Goal: Check status: Check status

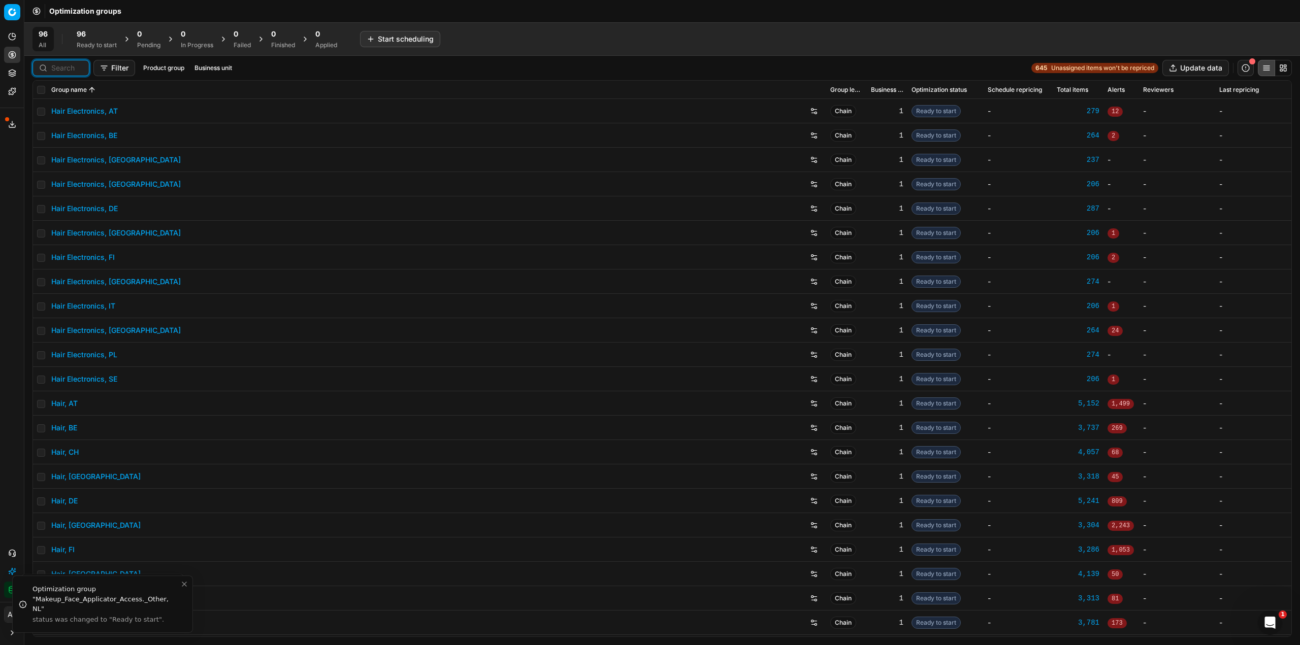
click at [56, 71] on input at bounding box center [66, 68] width 31 height 10
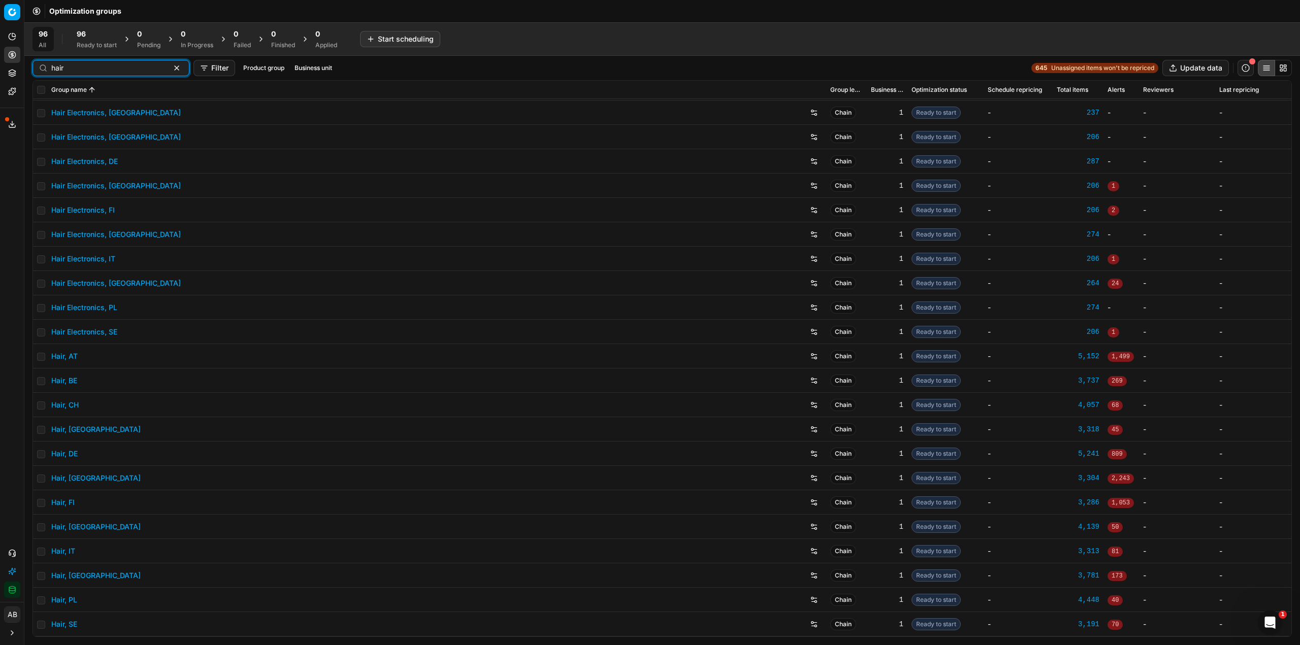
type input "hair"
click at [76, 449] on link "Hair, DE" at bounding box center [64, 454] width 26 height 10
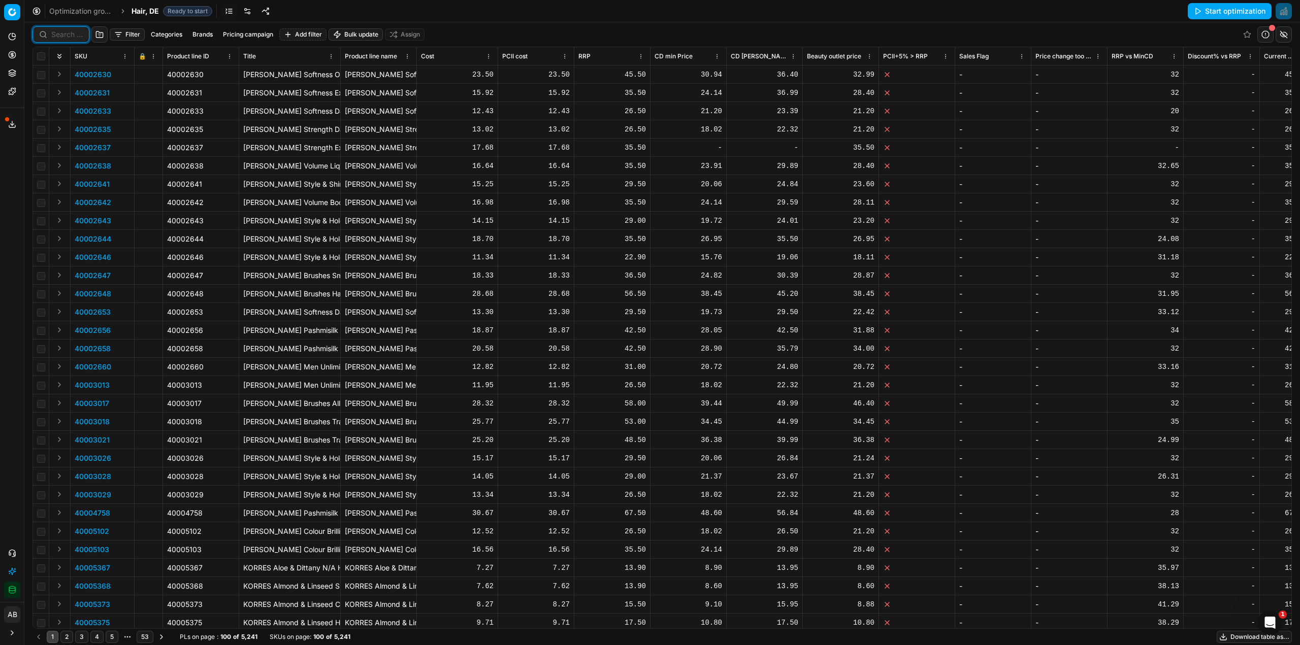
click at [67, 35] on input at bounding box center [66, 34] width 31 height 10
paste input "90016587-0026034"
type input "90016587-0026034"
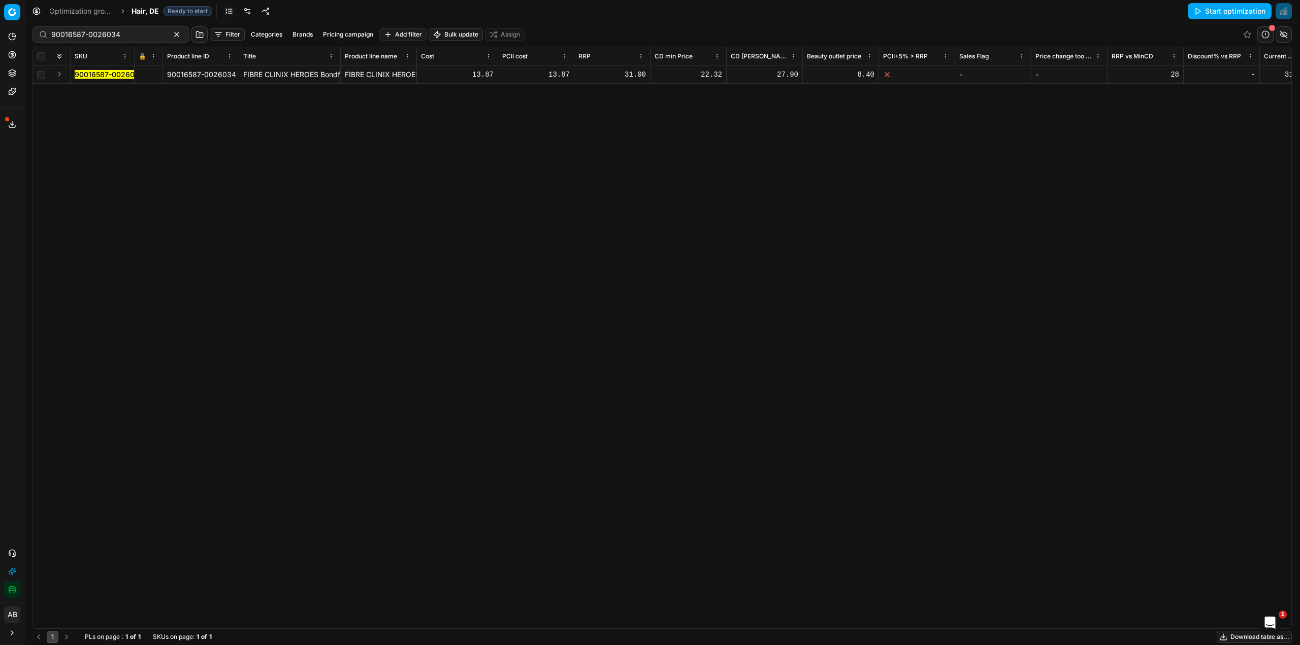
click at [107, 73] on mark "90016587-0026034" at bounding box center [109, 74] width 69 height 9
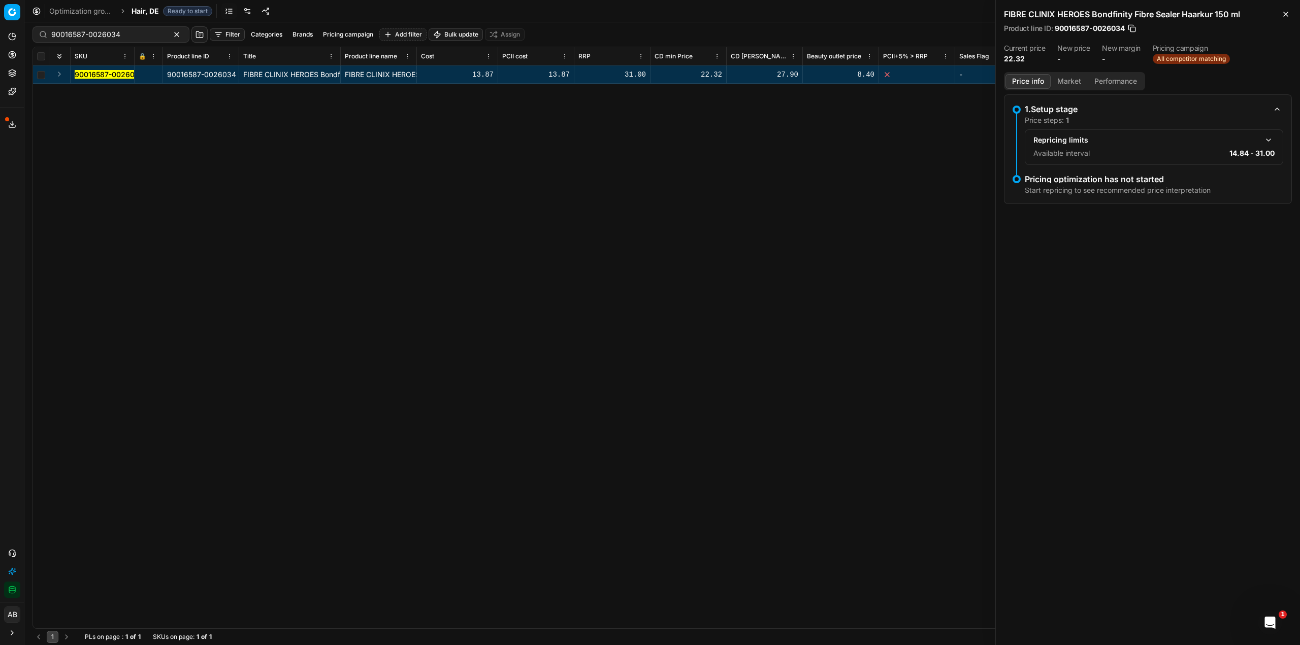
click at [1269, 137] on button "button" at bounding box center [1268, 140] width 12 height 12
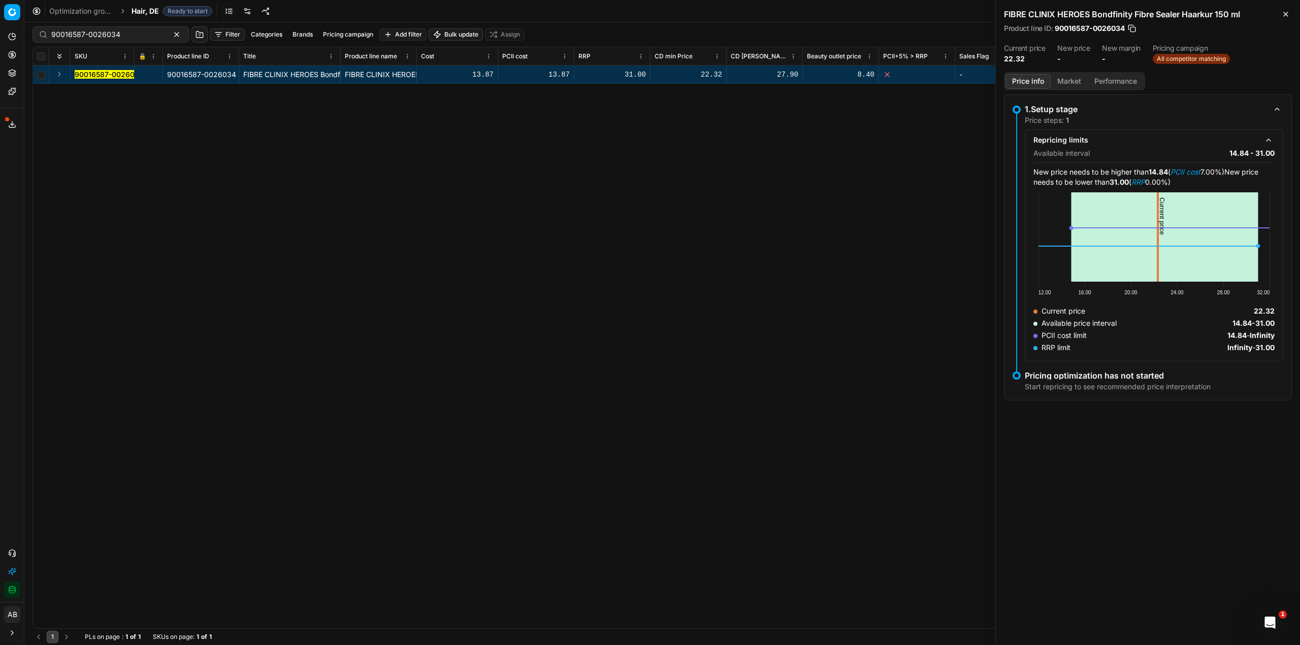
click at [1064, 74] on button "Market" at bounding box center [1068, 81] width 37 height 15
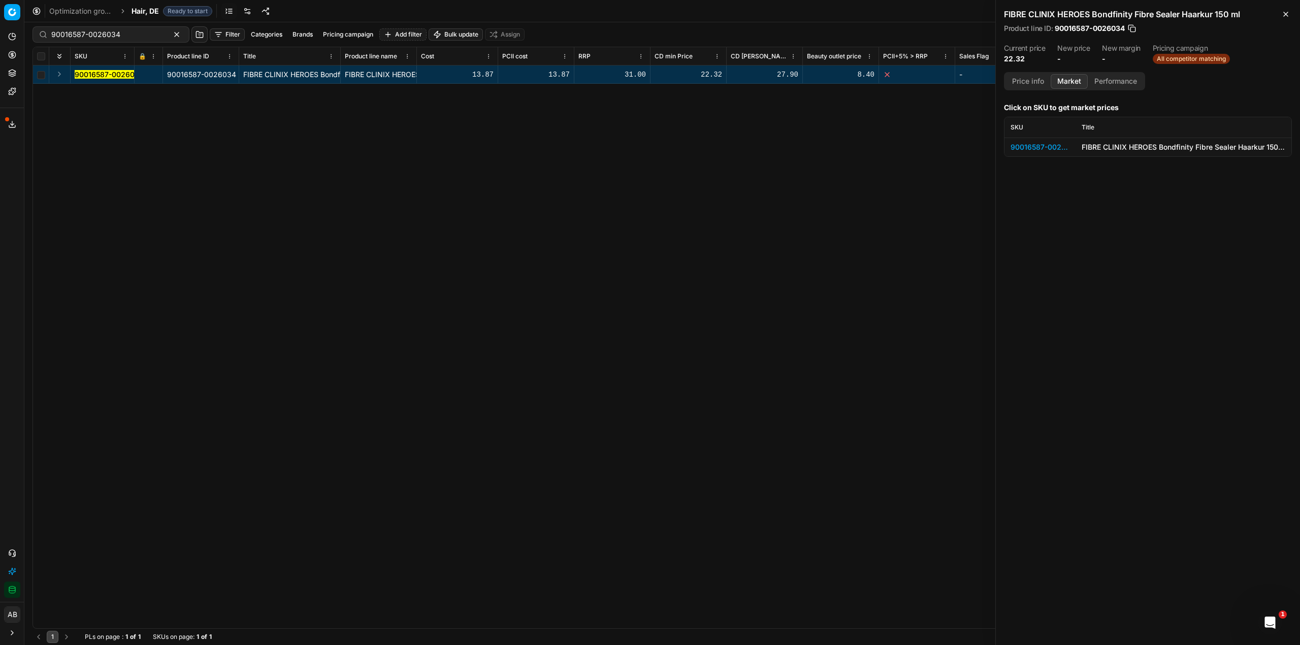
click at [1046, 148] on div "90016587-0026034" at bounding box center [1039, 147] width 59 height 10
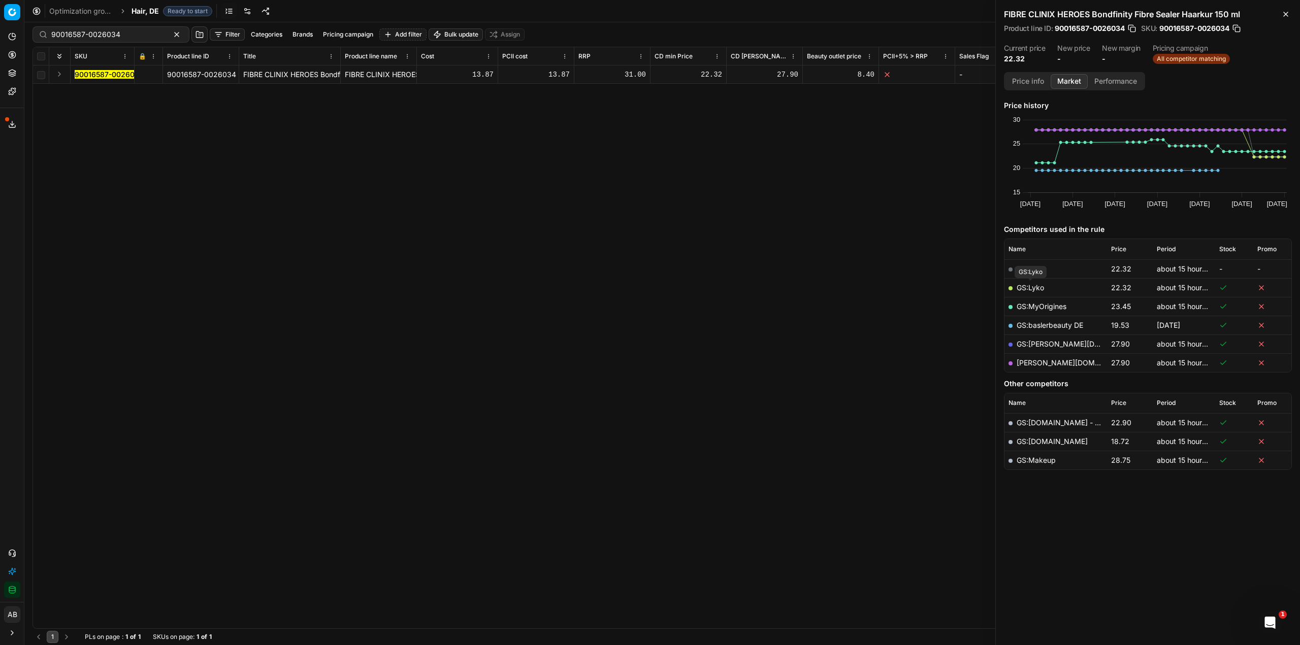
click at [1031, 288] on link "GS:Lyko" at bounding box center [1029, 287] width 27 height 9
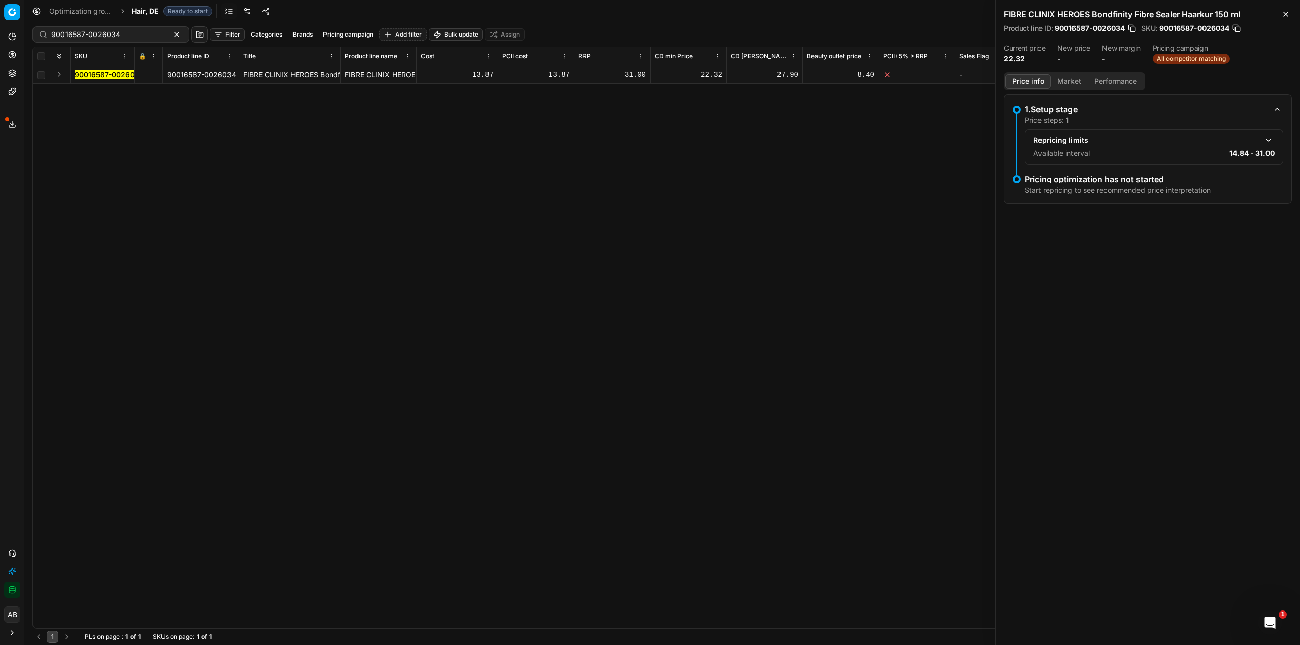
click at [1034, 77] on button "Price info" at bounding box center [1027, 81] width 45 height 15
click at [1269, 130] on div "1.Setup stage Price steps: 1 Repricing limits Available interval 14.84 - 31.00" at bounding box center [1154, 134] width 258 height 62
click at [1268, 140] on button "button" at bounding box center [1268, 140] width 12 height 12
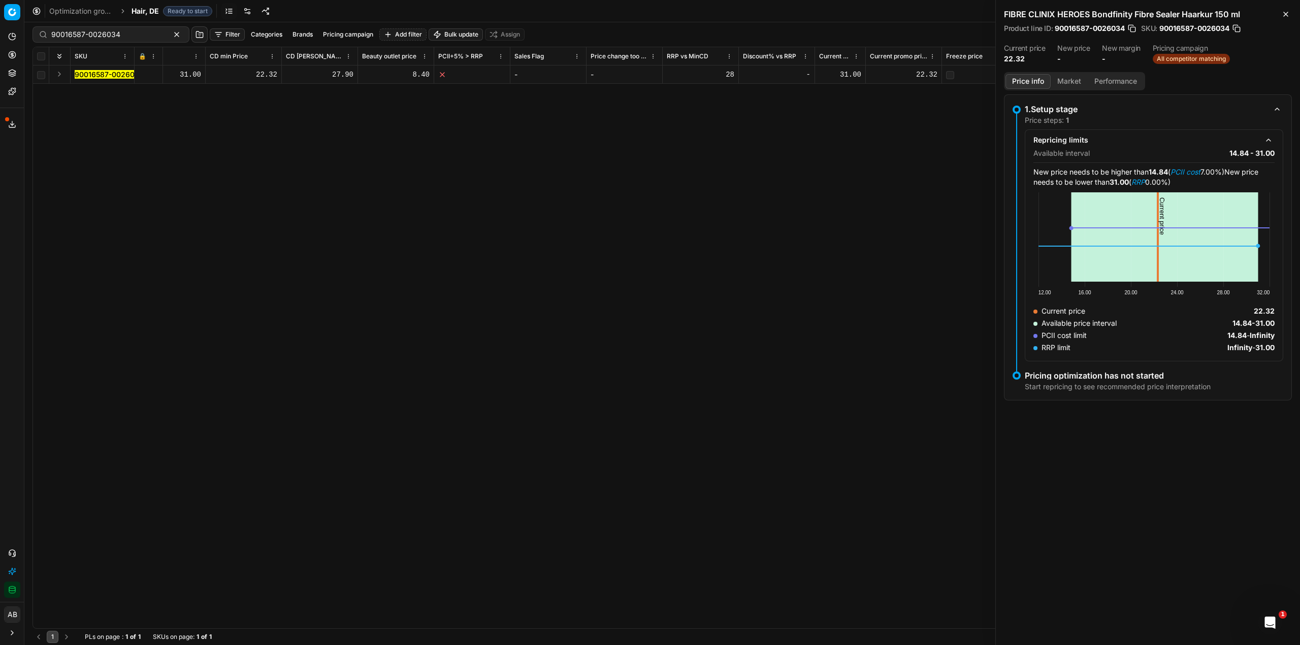
scroll to position [0, 453]
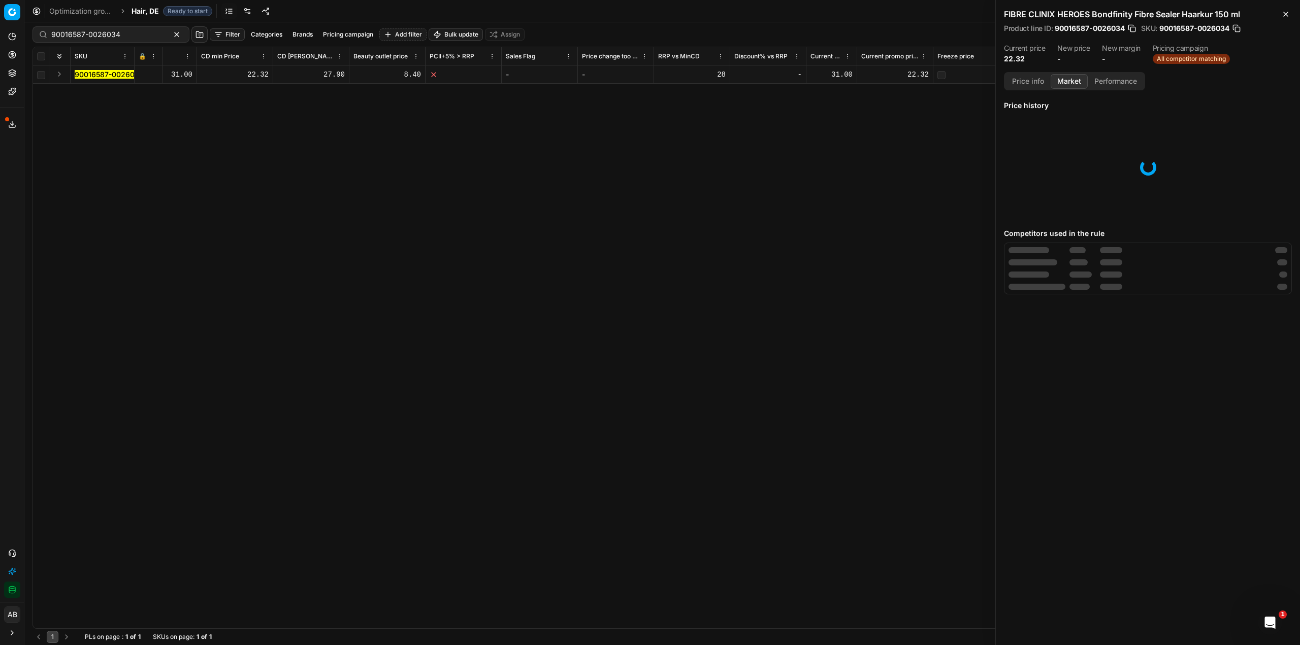
click at [1075, 83] on button "Market" at bounding box center [1068, 81] width 37 height 15
